Goal: Transaction & Acquisition: Purchase product/service

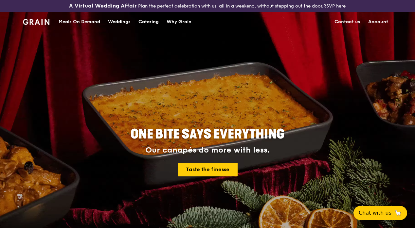
click at [81, 28] on div "Meals On Demand" at bounding box center [80, 22] width 42 height 20
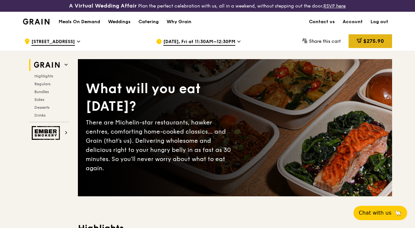
click at [372, 48] on div "$275.90" at bounding box center [371, 41] width 44 height 14
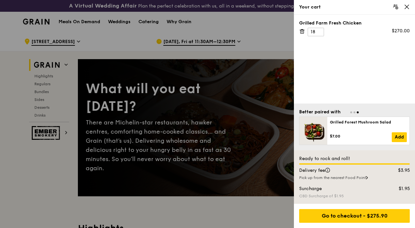
click at [81, 40] on div at bounding box center [207, 114] width 415 height 228
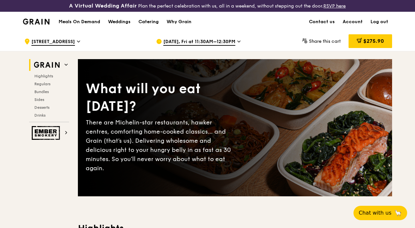
click at [75, 46] on span "[STREET_ADDRESS]" at bounding box center [53, 42] width 44 height 7
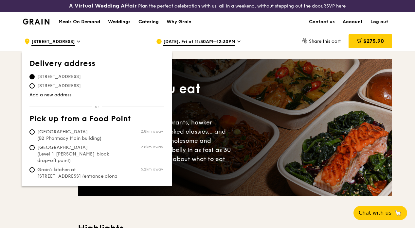
click at [35, 89] on span "[STREET_ADDRESS]" at bounding box center [58, 86] width 59 height 7
click at [35, 89] on input "[STREET_ADDRESS]" at bounding box center [31, 85] width 5 height 5
radio input "true"
